Goal: Navigation & Orientation: Find specific page/section

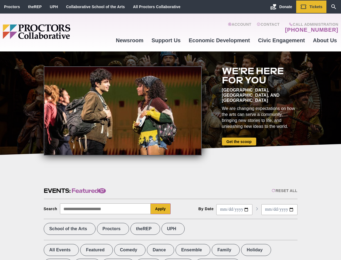
click at [171, 130] on div at bounding box center [123, 110] width 158 height 89
click at [284, 190] on div "Reset All" at bounding box center [285, 190] width 26 height 4
click at [161, 208] on button "Apply" at bounding box center [161, 208] width 20 height 11
